Goal: Task Accomplishment & Management: Complete application form

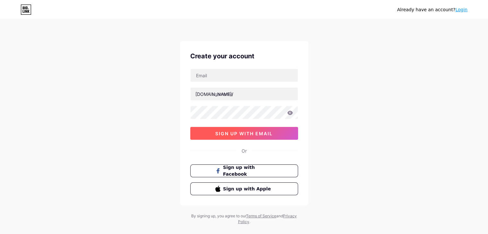
click at [252, 133] on span "sign up with email" at bounding box center [243, 133] width 57 height 5
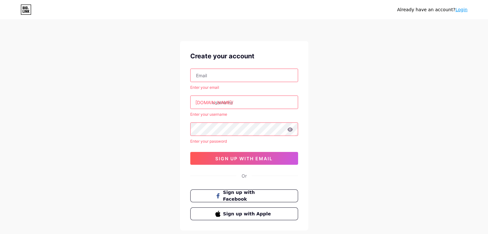
click at [232, 69] on input "text" at bounding box center [244, 75] width 107 height 13
paste input "[EMAIL_ADDRESS][DOMAIN_NAME]"
type input "[EMAIL_ADDRESS][DOMAIN_NAME]"
click at [210, 107] on input "text" at bounding box center [244, 102] width 107 height 13
click at [221, 107] on input "text" at bounding box center [244, 102] width 107 height 13
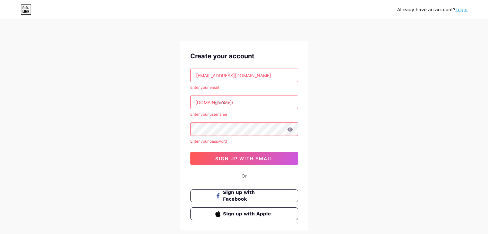
paste input "[EMAIL_ADDRESS][DOMAIN_NAME]"
click at [237, 110] on div "[EMAIL_ADDRESS][DOMAIN_NAME] Enter your email [DOMAIN_NAME]/ [EMAIL_ADDRESS][DO…" at bounding box center [244, 117] width 108 height 96
type input "[EMAIL_ADDRESS][DOMAIN_NAME]"
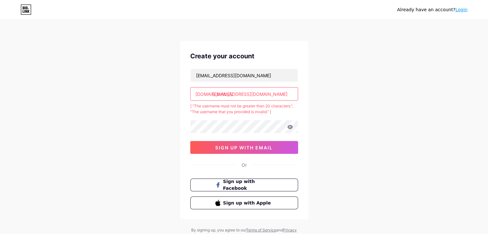
click at [233, 107] on div "[ "The username must not be greater than 20 characters.", "The username that yo…" at bounding box center [244, 109] width 108 height 12
drag, startPoint x: 237, startPoint y: 95, endPoint x: 266, endPoint y: 98, distance: 28.7
click at [266, 98] on input "[EMAIL_ADDRESS][DOMAIN_NAME]" at bounding box center [244, 94] width 107 height 13
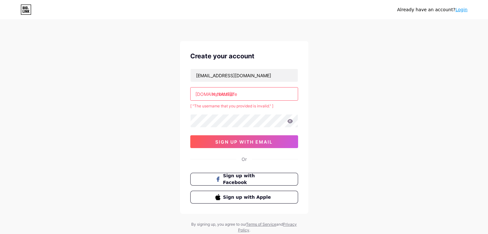
click at [218, 94] on input "mr.bizzislife" at bounding box center [244, 94] width 107 height 13
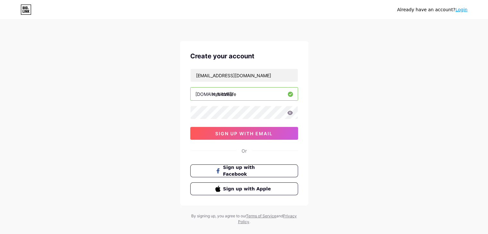
type input "mrbizzislife"
click at [268, 131] on span "sign up with email" at bounding box center [243, 133] width 57 height 5
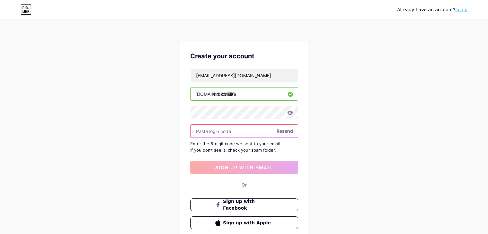
click at [202, 125] on input "text" at bounding box center [244, 131] width 107 height 13
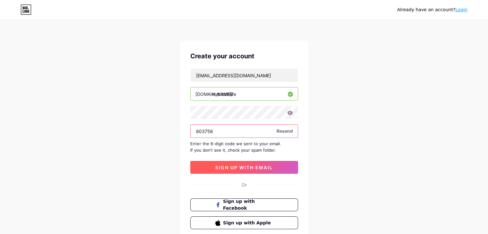
type input "803756"
click at [259, 168] on span "sign up with email" at bounding box center [243, 167] width 57 height 5
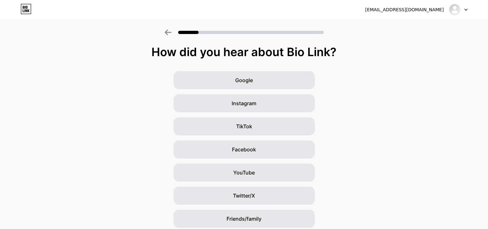
click at [406, 90] on div "Google Instagram TikTok Facebook YouTube Twitter/X Friends/family Other" at bounding box center [244, 161] width 488 height 180
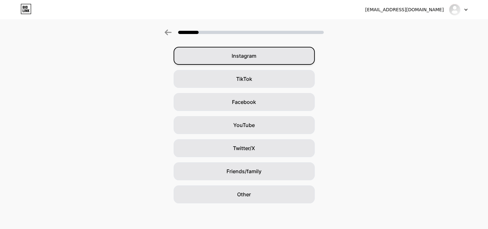
scroll to position [0, 1]
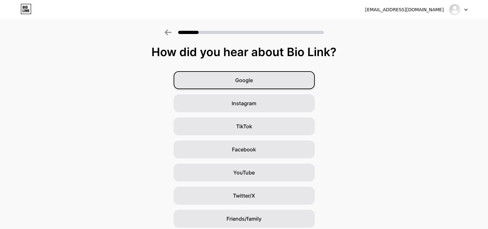
click at [254, 76] on div "Google" at bounding box center [244, 80] width 141 height 18
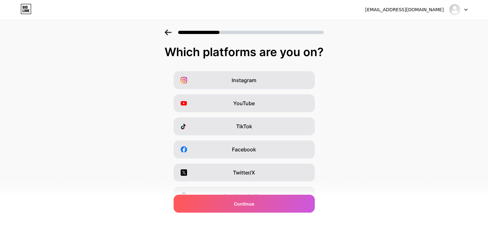
scroll to position [0, 0]
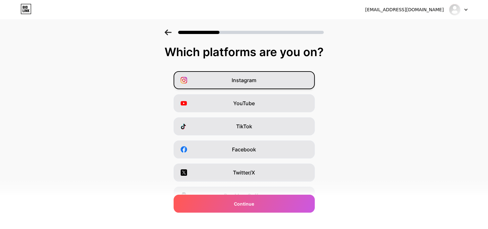
click at [271, 87] on div "Instagram" at bounding box center [244, 80] width 141 height 18
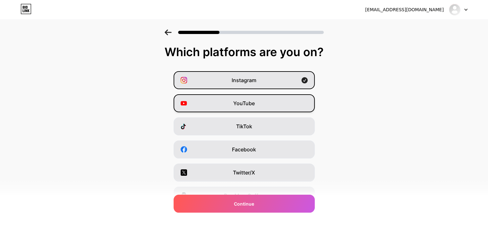
click at [267, 107] on div "YouTube" at bounding box center [244, 103] width 141 height 18
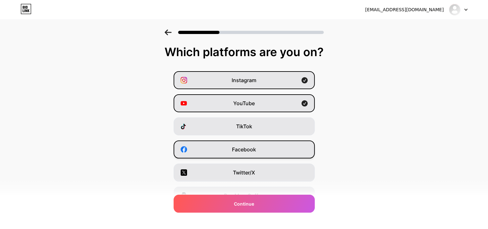
click at [261, 147] on div "Facebook" at bounding box center [244, 150] width 141 height 18
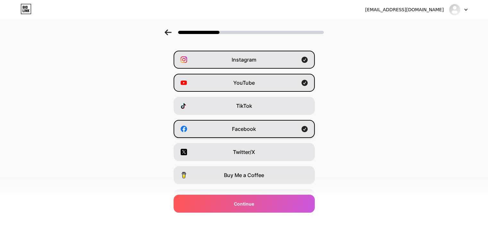
scroll to position [24, 0]
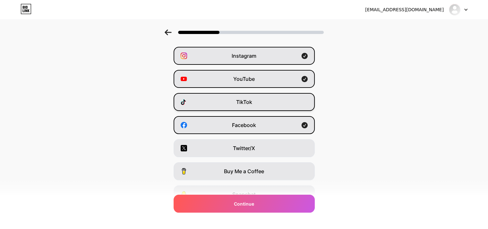
click at [265, 104] on div "TikTok" at bounding box center [244, 102] width 141 height 18
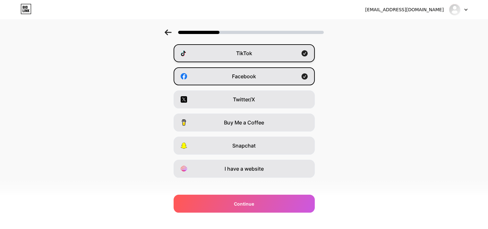
scroll to position [80, 0]
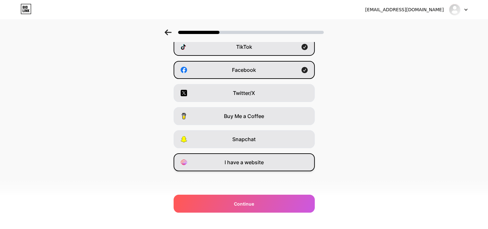
click at [263, 167] on div "I have a website" at bounding box center [244, 162] width 141 height 18
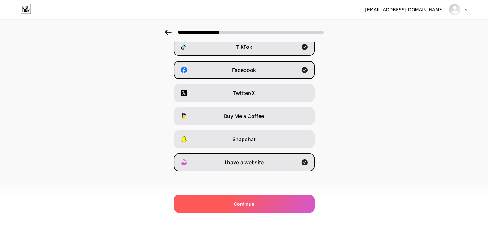
click at [262, 204] on div "Continue" at bounding box center [244, 204] width 141 height 18
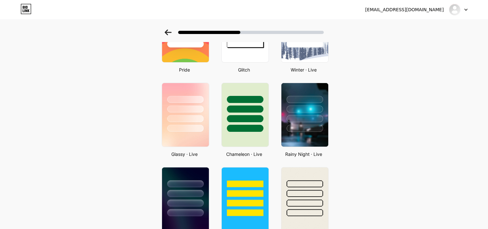
scroll to position [0, 0]
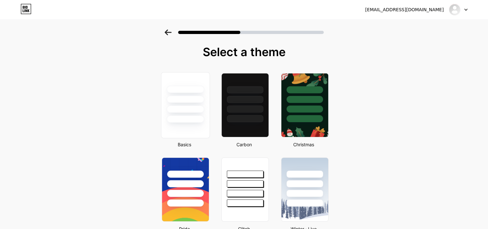
click at [207, 119] on div at bounding box center [185, 98] width 48 height 50
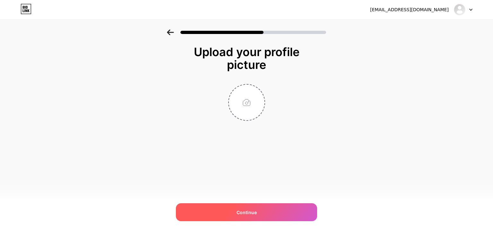
click at [243, 209] on span "Continue" at bounding box center [246, 212] width 20 height 7
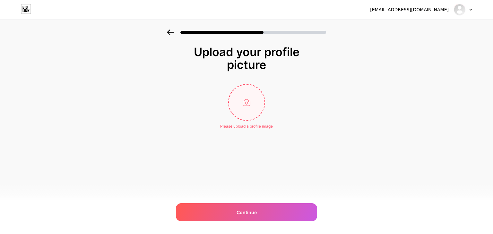
click at [234, 118] on input "file" at bounding box center [247, 103] width 36 height 36
type input "C:\fakepath\552863261_17982223118908663_3520831999331955563_n (1).jpg"
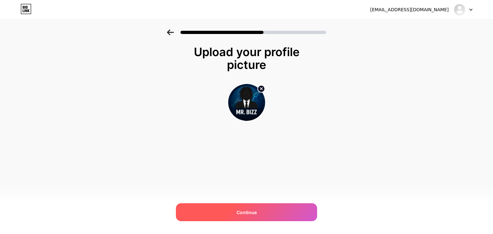
click at [236, 207] on div "Continue" at bounding box center [246, 212] width 141 height 18
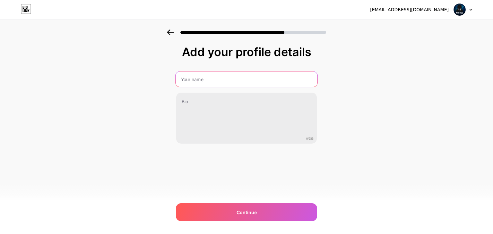
click at [201, 80] on input "text" at bounding box center [247, 79] width 142 height 15
click at [200, 77] on input "text" at bounding box center [247, 79] width 142 height 15
click at [214, 78] on input "text" at bounding box center [247, 79] width 142 height 15
type input "Mr.Bizzislife"
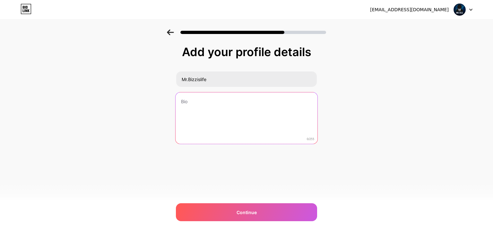
click at [208, 119] on textarea at bounding box center [247, 118] width 142 height 52
click at [219, 102] on textarea at bounding box center [247, 118] width 142 height 52
paste textarea "Personal blog 📊 Business & Stock Insights 💡 Money Moves + Growth Strategies 🚀 B…"
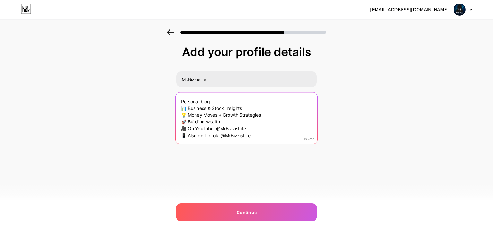
click at [219, 102] on textarea "Personal blog 📊 Business & Stock Insights 💡 Money Moves + Growth Strategies 🚀 B…" at bounding box center [247, 118] width 142 height 52
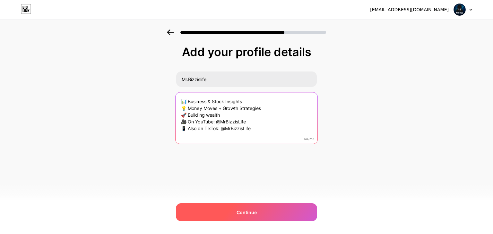
type textarea "📊 Business & Stock Insights 💡 Money Moves + Growth Strategies 🚀 Building wealth…"
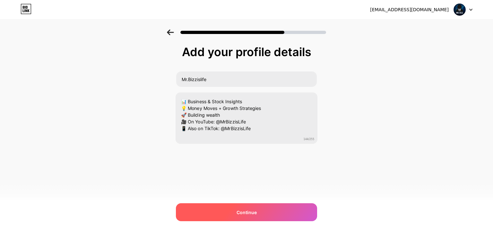
click at [245, 208] on div "Continue" at bounding box center [246, 212] width 141 height 18
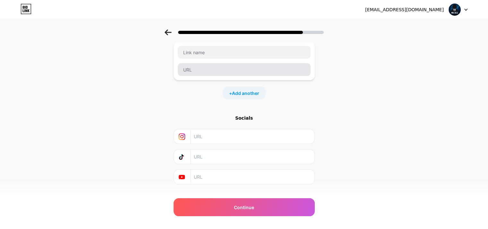
scroll to position [51, 0]
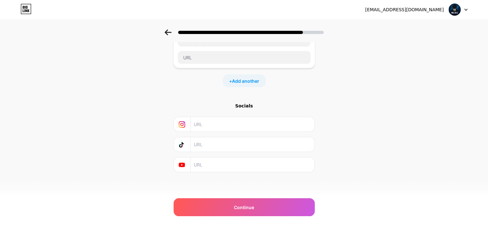
click at [201, 128] on input "text" at bounding box center [252, 124] width 116 height 14
click at [208, 121] on input "text" at bounding box center [252, 124] width 116 height 14
paste input "[URL][DOMAIN_NAME][DOMAIN_NAME]"
type input "[URL][DOMAIN_NAME][DOMAIN_NAME]"
click at [213, 142] on input "text" at bounding box center [252, 144] width 116 height 14
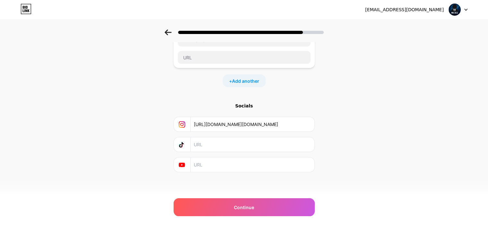
click at [201, 164] on input "text" at bounding box center [252, 165] width 116 height 14
paste input "@mr.bizzislife1"
type input "@mr.bizzislife1"
click at [217, 177] on div "Start with a link Add anything you want your followers to see. + Add another So…" at bounding box center [244, 100] width 141 height 210
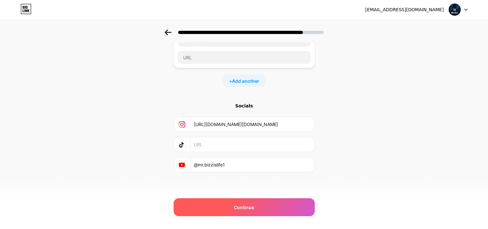
click at [212, 203] on div "Continue" at bounding box center [244, 207] width 141 height 18
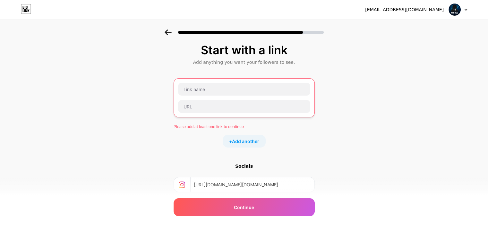
scroll to position [0, 0]
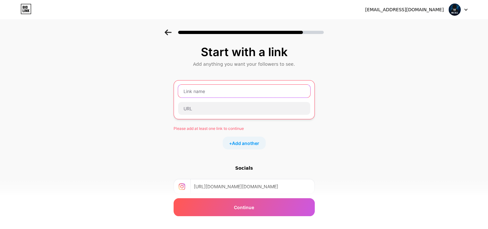
click at [203, 92] on input "text" at bounding box center [244, 91] width 132 height 13
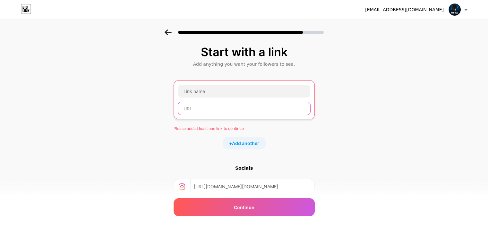
click at [194, 105] on input "text" at bounding box center [244, 108] width 132 height 13
paste input "[URL][DOMAIN_NAME][DOMAIN_NAME]"
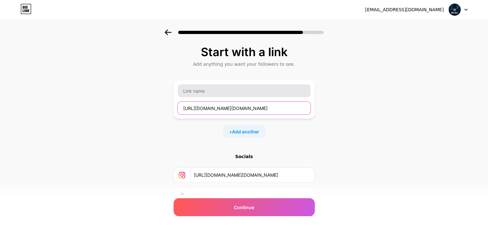
type input "[URL][DOMAIN_NAME][DOMAIN_NAME]"
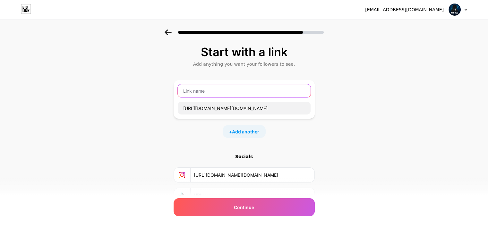
click at [202, 94] on input "text" at bounding box center [244, 90] width 133 height 13
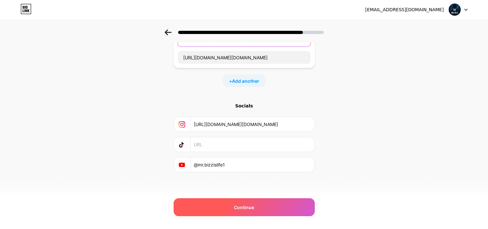
type input "Facebook"
click at [231, 202] on div "Continue" at bounding box center [244, 207] width 141 height 18
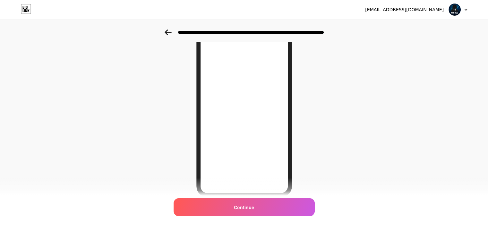
scroll to position [64, 0]
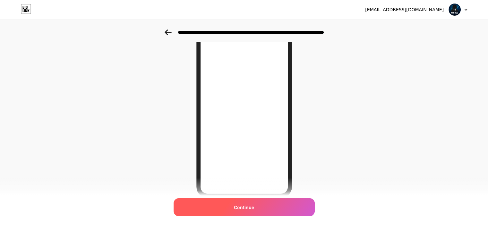
click at [249, 213] on div "Continue" at bounding box center [244, 207] width 141 height 18
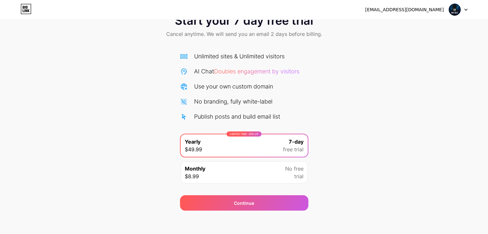
scroll to position [24, 0]
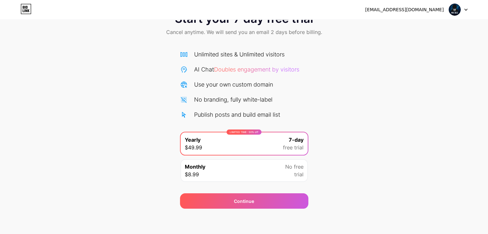
click at [245, 132] on div "LIMITED TIME : 50% off" at bounding box center [244, 132] width 35 height 5
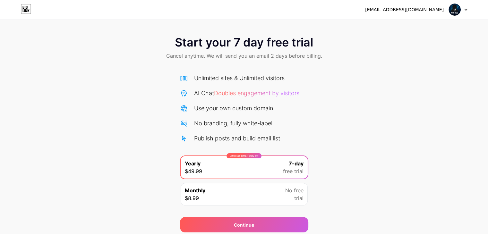
click at [453, 14] on img at bounding box center [455, 10] width 12 height 12
click at [467, 10] on div "[EMAIL_ADDRESS][DOMAIN_NAME] Logout" at bounding box center [244, 10] width 488 height 12
click at [406, 162] on div "Start your 7 day free trial Cancel anytime. We will send you an email 2 days be…" at bounding box center [244, 131] width 488 height 203
drag, startPoint x: 271, startPoint y: 100, endPoint x: 273, endPoint y: 85, distance: 15.5
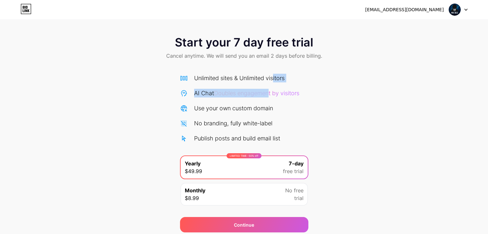
click at [273, 85] on div "Unlimited sites & Unlimited visitors AI Chat Doubles engagement by visitors Use…" at bounding box center [244, 108] width 128 height 69
click at [273, 172] on div "LIMITED TIME : 50% off Yearly $49.99 7-day free trial" at bounding box center [244, 167] width 127 height 22
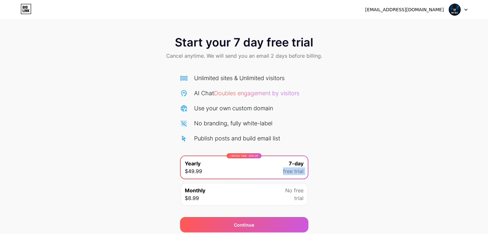
click at [273, 172] on div "LIMITED TIME : 50% off Yearly $49.99 7-day free trial" at bounding box center [244, 167] width 127 height 22
drag, startPoint x: 273, startPoint y: 172, endPoint x: 259, endPoint y: 191, distance: 22.9
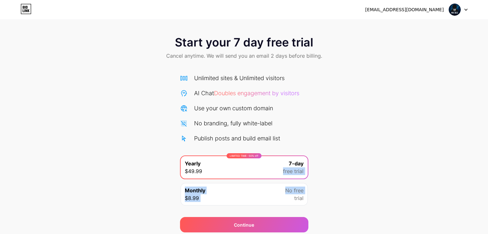
click at [259, 191] on div "LIMITED TIME : 50% off Yearly $49.99 7-day free trial Monthly $8.99 No free tri…" at bounding box center [244, 183] width 128 height 54
click at [259, 191] on div "Monthly $8.99 No free trial" at bounding box center [244, 194] width 127 height 22
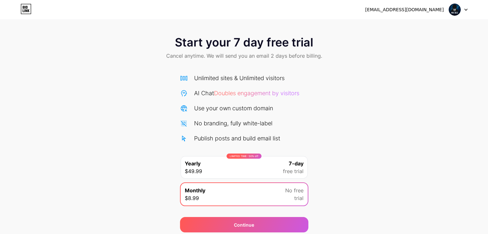
click at [259, 166] on div "LIMITED TIME : 50% off Yearly $49.99 7-day free trial" at bounding box center [244, 167] width 127 height 22
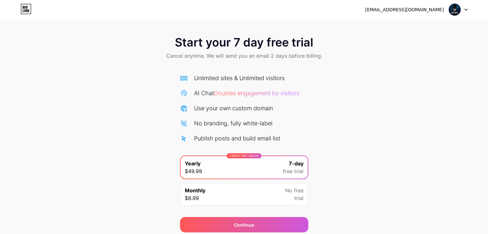
click at [296, 131] on div "Unlimited sites & Unlimited visitors AI Chat Doubles engagement by visitors Use…" at bounding box center [244, 108] width 128 height 69
click at [260, 90] on span "Doubles engagement by visitors" at bounding box center [256, 93] width 85 height 7
click at [260, 94] on span "Doubles engagement by visitors" at bounding box center [256, 93] width 85 height 7
click at [31, 9] on icon at bounding box center [26, 9] width 11 height 10
